Goal: Transaction & Acquisition: Purchase product/service

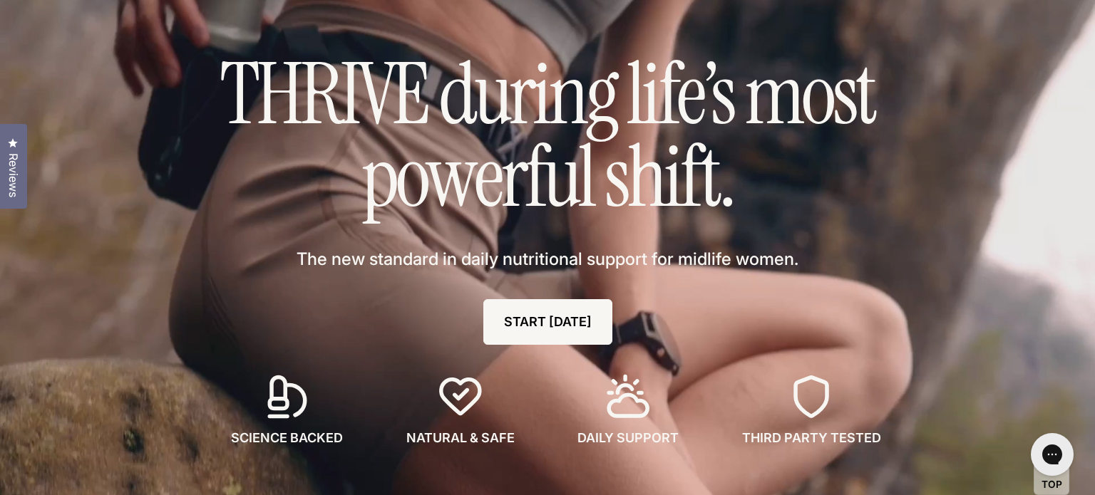
scroll to position [279, 0]
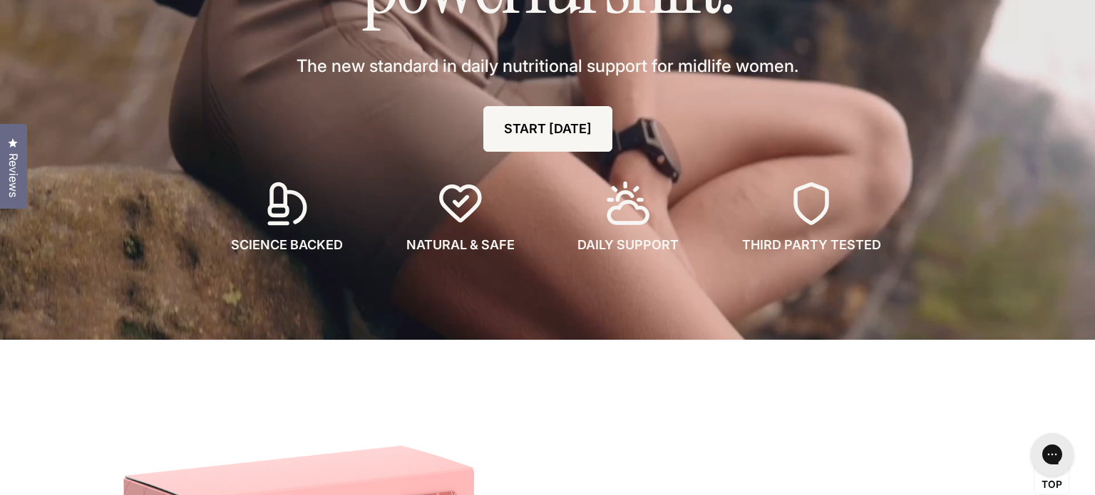
click at [460, 200] on icon at bounding box center [460, 203] width 47 height 47
drag, startPoint x: 619, startPoint y: 230, endPoint x: 535, endPoint y: 223, distance: 84.4
click at [620, 230] on div "DAILY SUPPORT" at bounding box center [629, 217] width 148 height 74
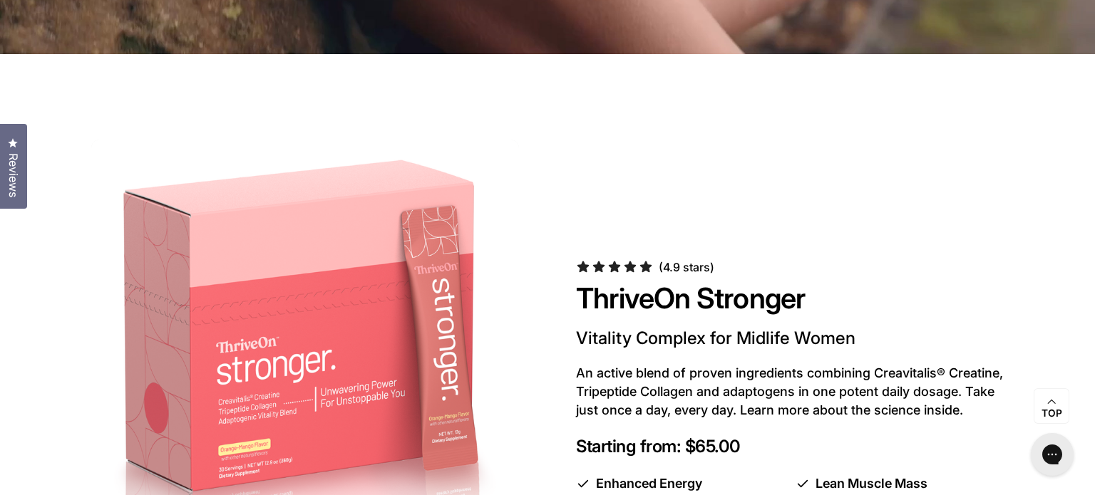
scroll to position [763, 0]
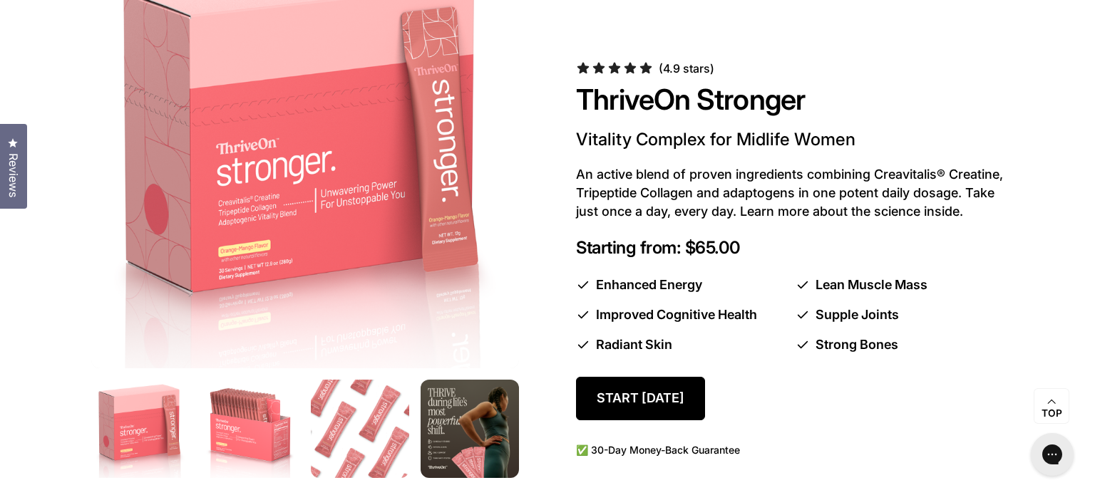
click at [678, 149] on p "Vitality Complex for Midlife Women" at bounding box center [790, 139] width 428 height 23
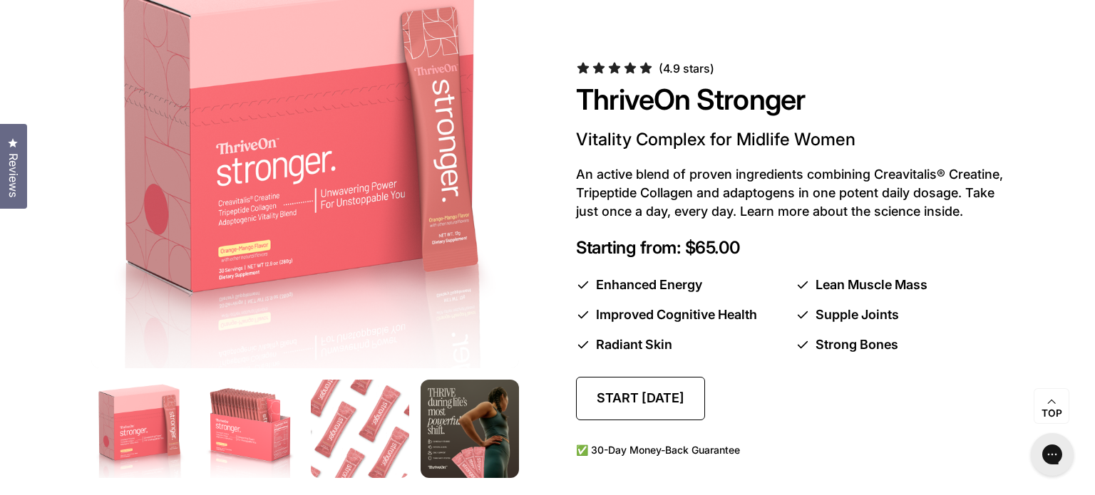
click at [622, 392] on link "Start [DATE]" at bounding box center [640, 398] width 129 height 43
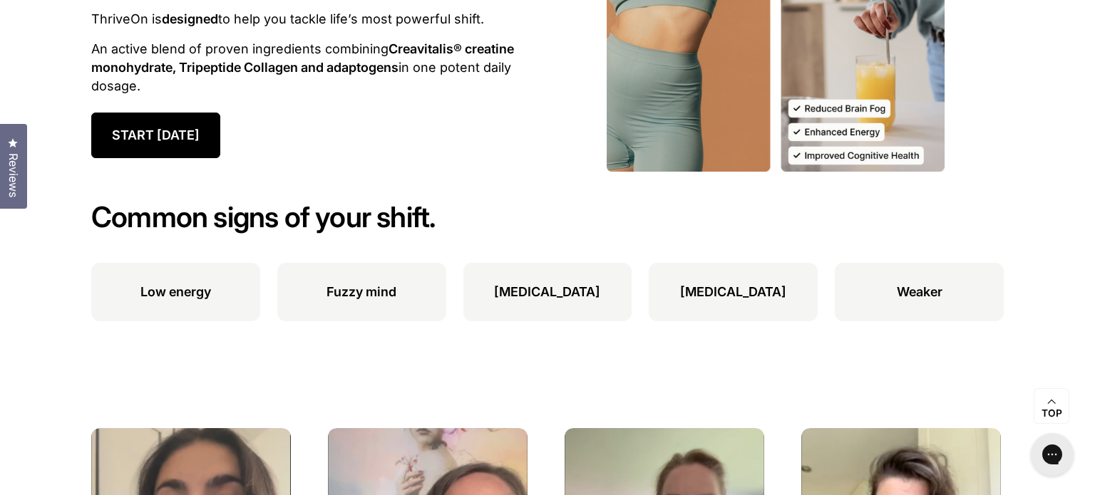
scroll to position [1579, 0]
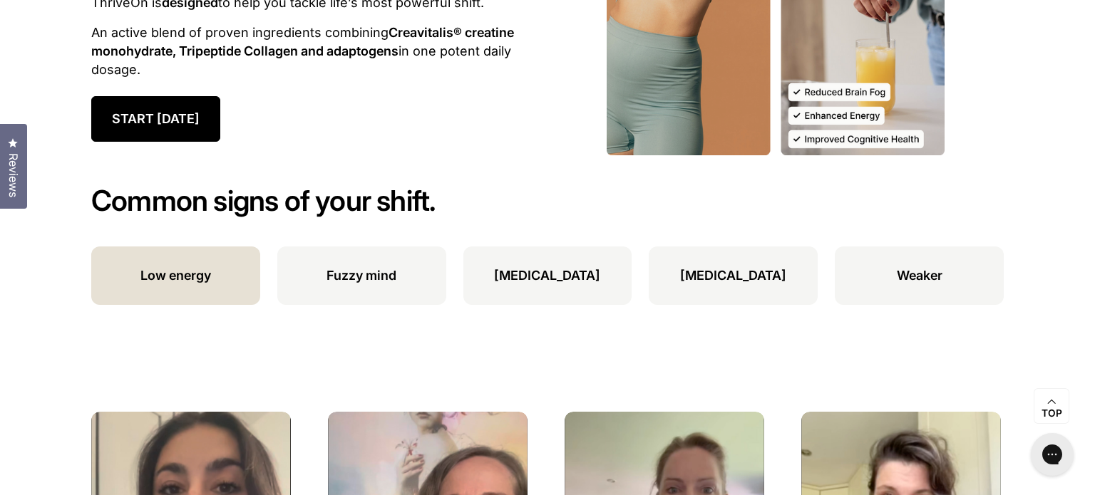
click at [173, 286] on li "Low energy" at bounding box center [175, 276] width 169 height 58
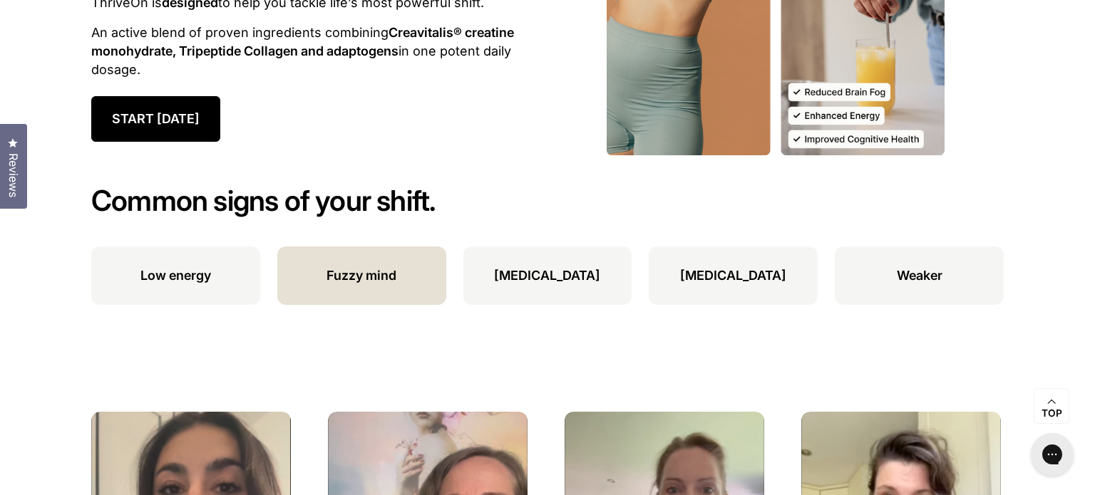
click at [386, 276] on p "Fuzzy mind" at bounding box center [361, 276] width 70 height 19
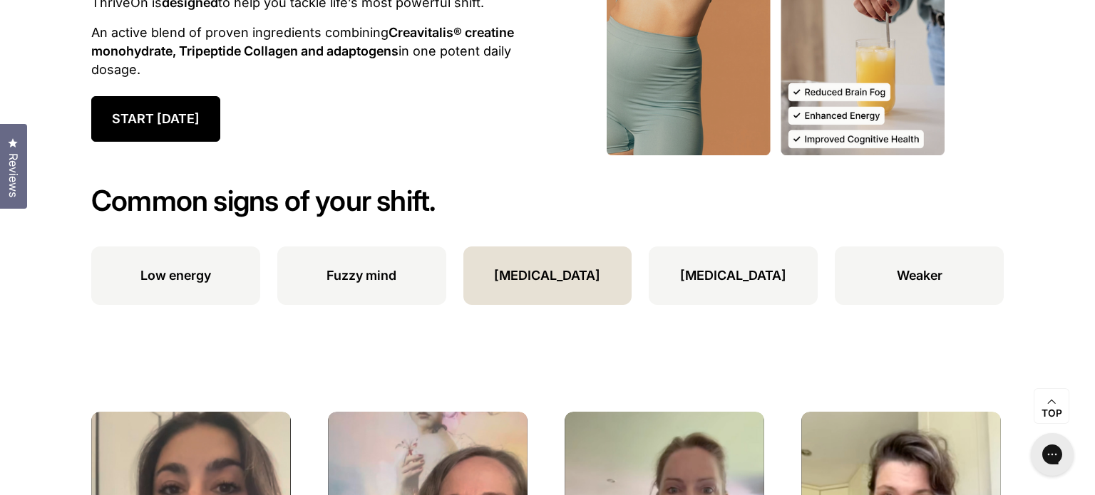
click at [554, 263] on li "[MEDICAL_DATA]" at bounding box center [547, 276] width 169 height 58
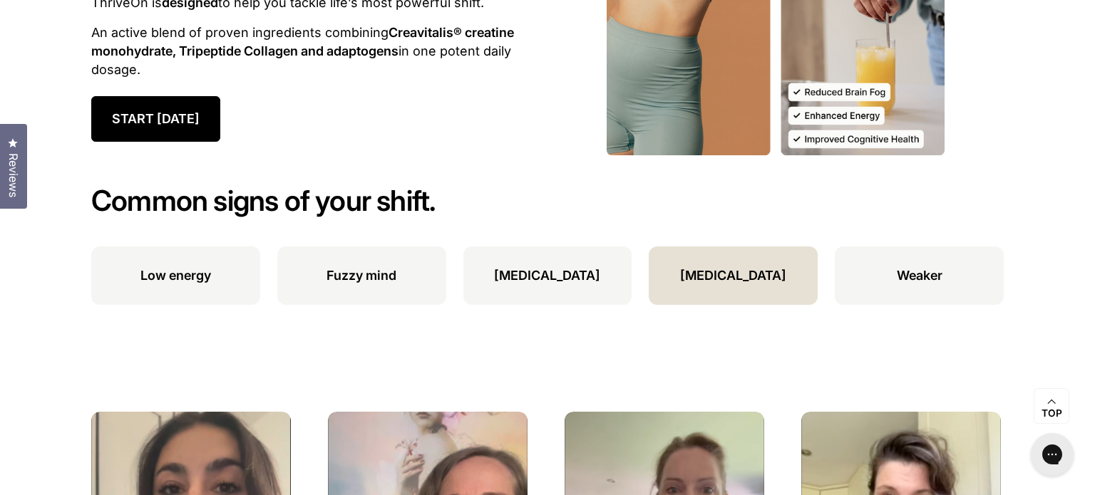
click at [729, 267] on p "[MEDICAL_DATA]" at bounding box center [733, 276] width 106 height 19
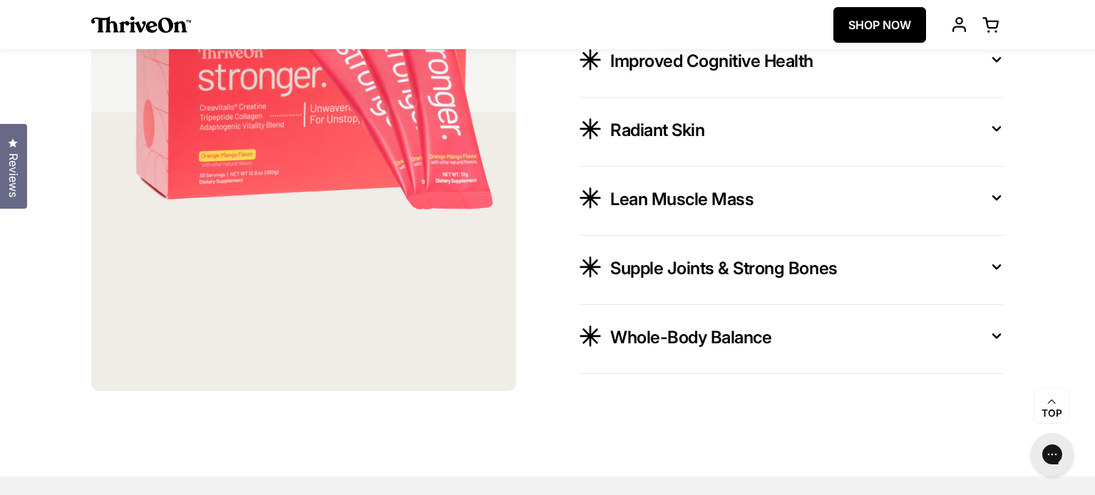
scroll to position [2388, 0]
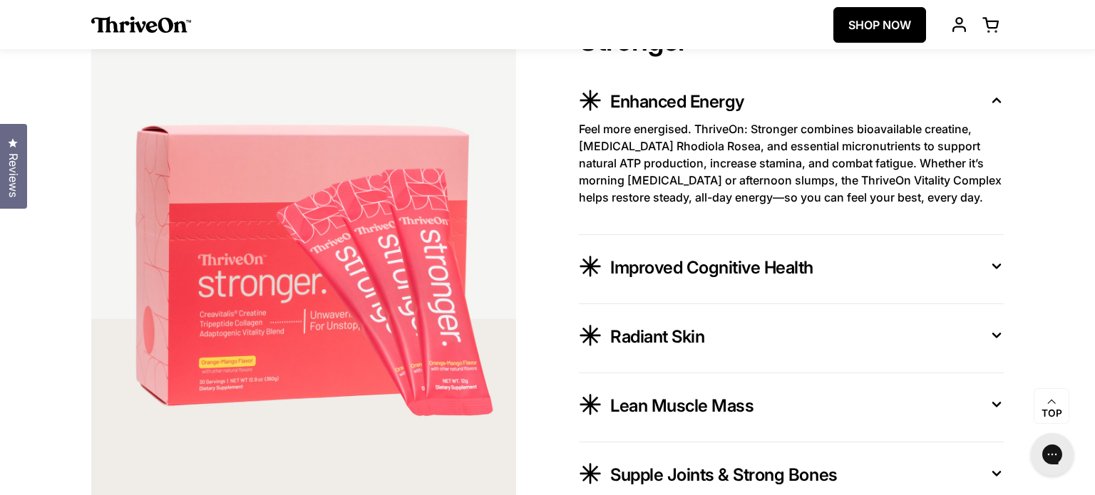
click at [977, 268] on div "Improved Cognitive Health" at bounding box center [795, 265] width 371 height 27
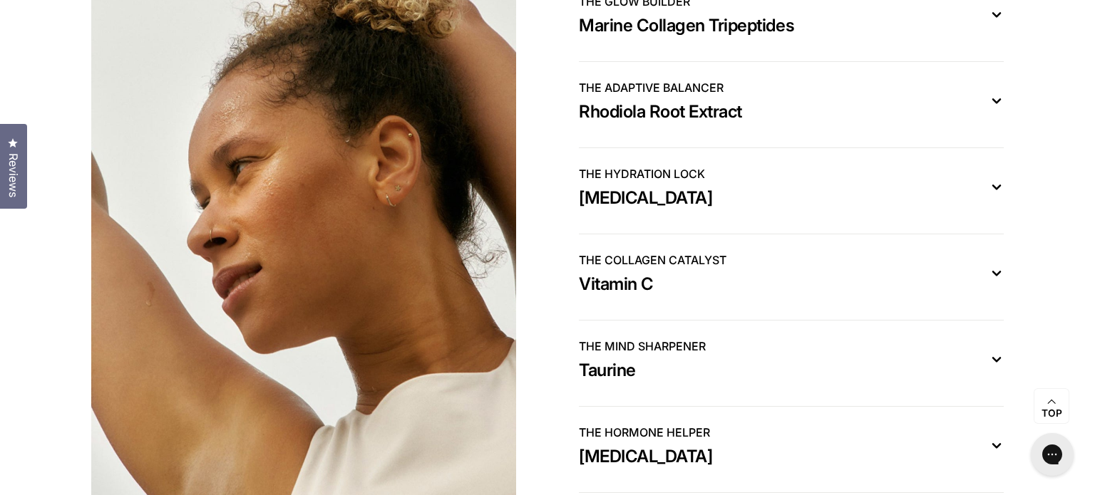
scroll to position [4840, 0]
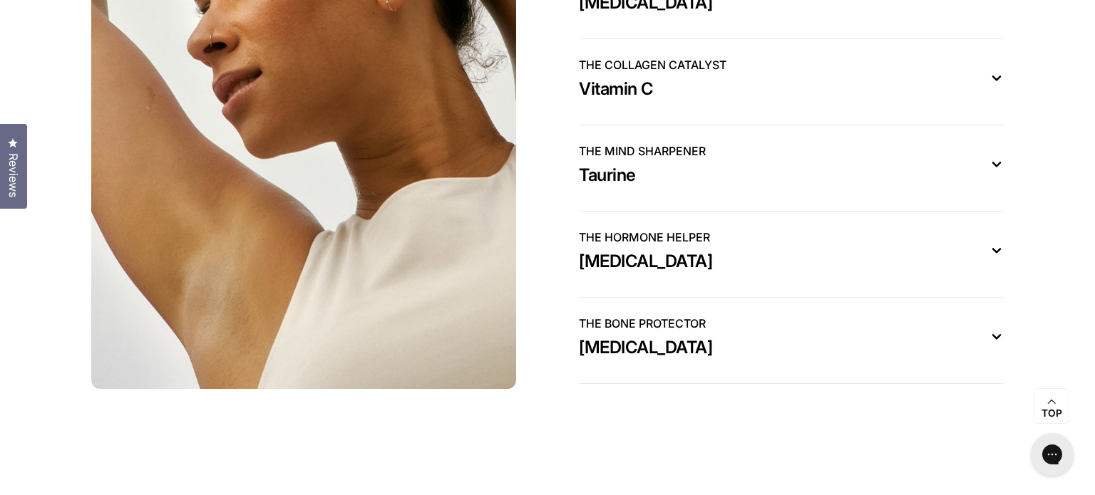
click at [993, 84] on button "THE COLLAGEN CATALYST Vitamin C" at bounding box center [791, 81] width 425 height 51
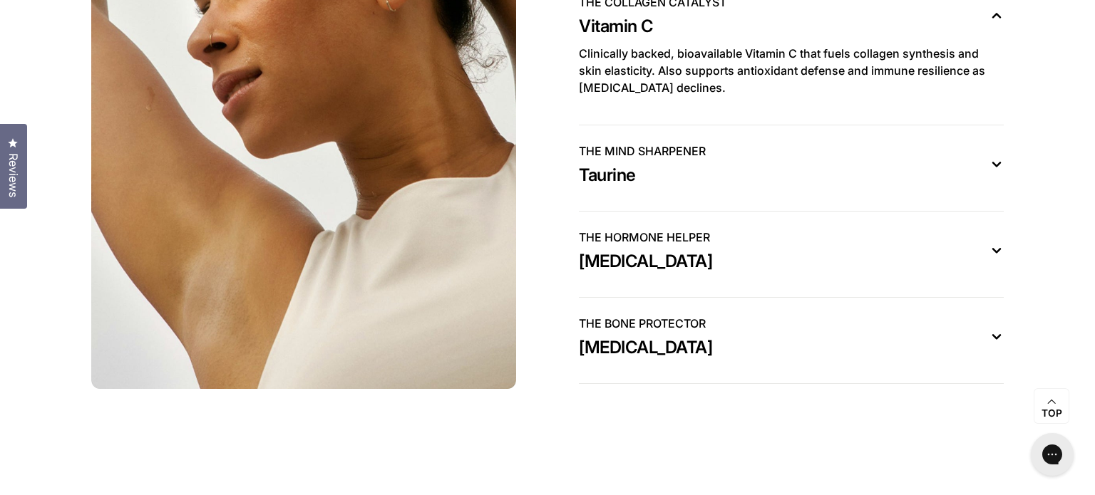
click at [993, 273] on button "THE HORMONE HELPER Vitamin D3" at bounding box center [791, 254] width 425 height 51
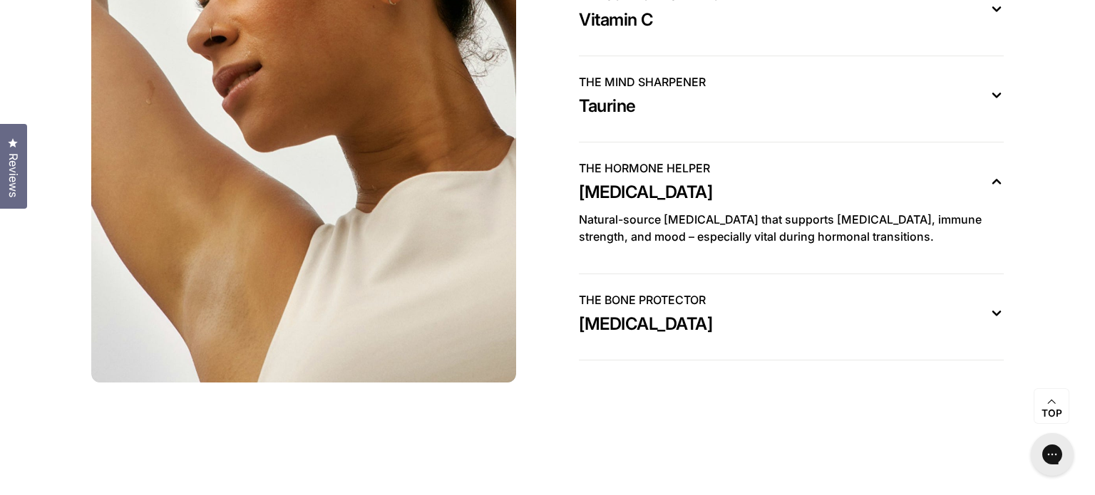
scroll to position [4855, 0]
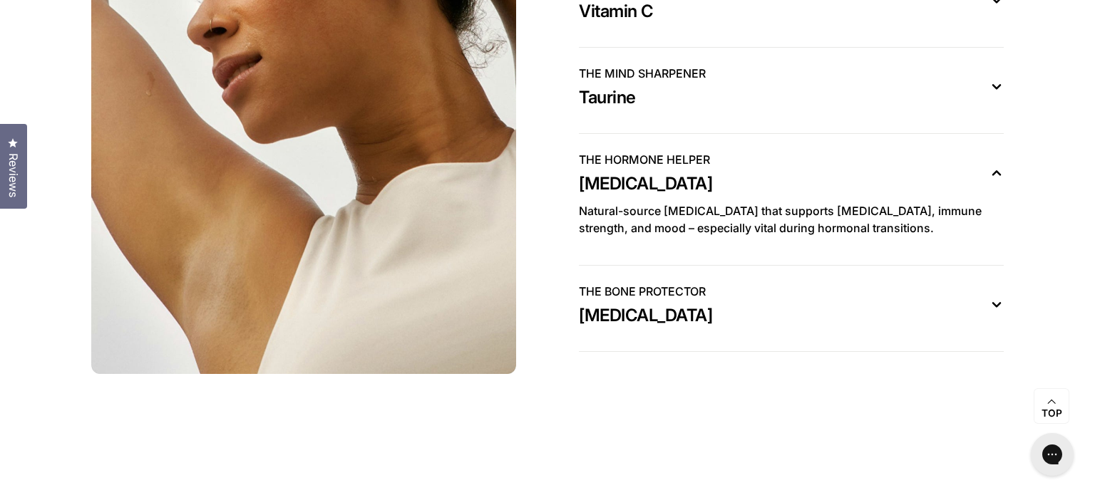
click at [958, 301] on div "THE BONE PROTECTOR Vitamin K2" at bounding box center [780, 305] width 402 height 44
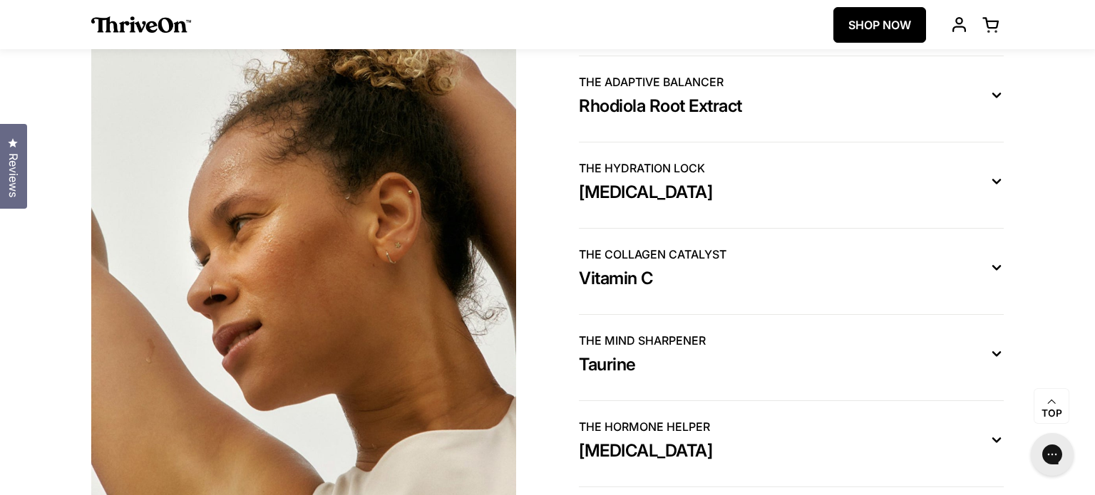
scroll to position [4571, 0]
